Goal: Task Accomplishment & Management: Use online tool/utility

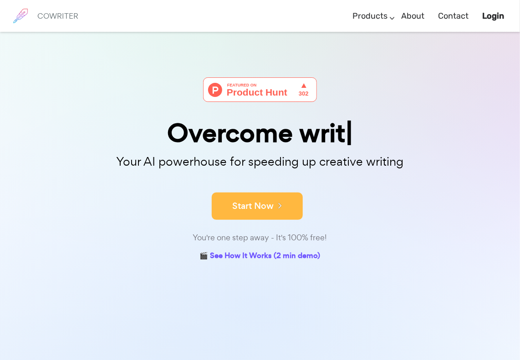
click at [247, 209] on button "Start Now" at bounding box center [257, 206] width 91 height 27
